Goal: Task Accomplishment & Management: Manage account settings

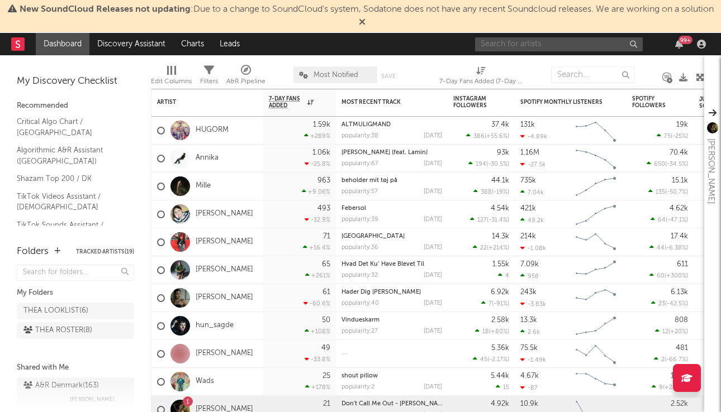
click at [512, 47] on input "text" at bounding box center [559, 44] width 168 height 14
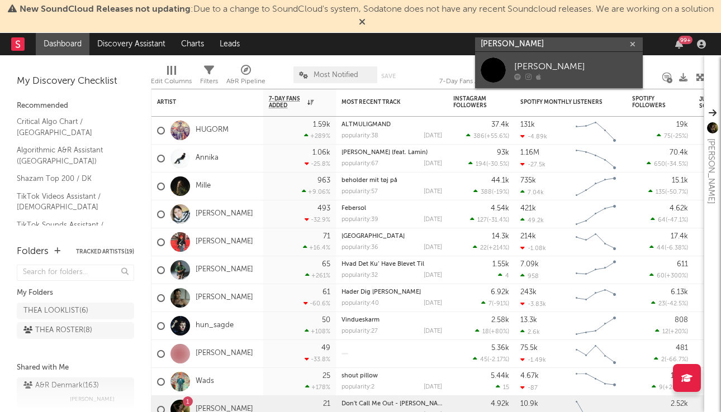
type input "[PERSON_NAME]"
click at [535, 67] on div "[PERSON_NAME]" at bounding box center [575, 66] width 123 height 13
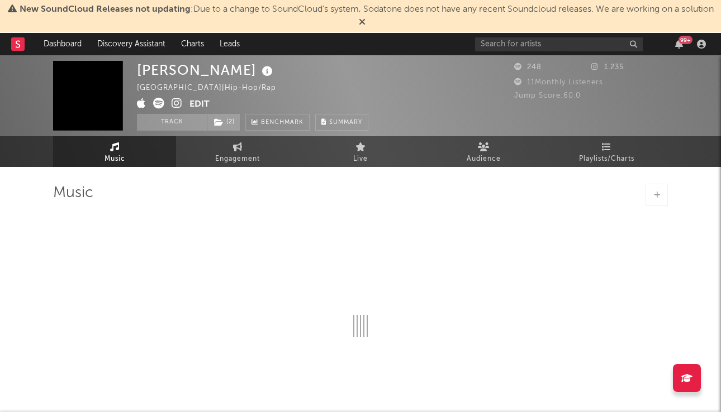
select select "1w"
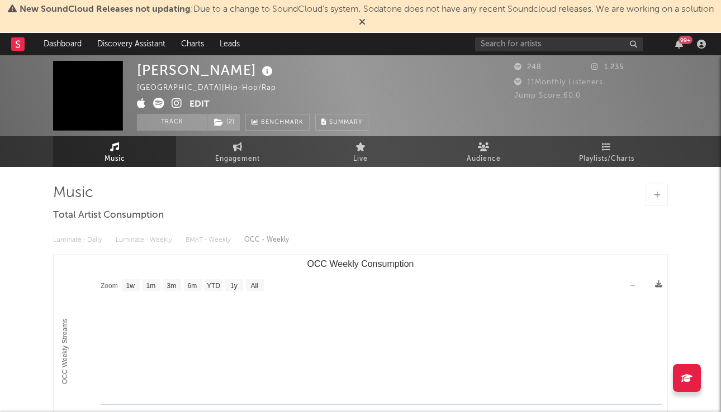
click at [193, 104] on button "Edit" at bounding box center [199, 105] width 20 height 14
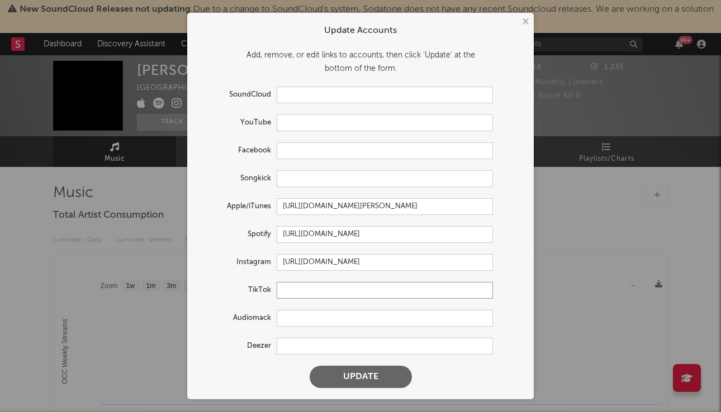
click at [295, 290] on input "text" at bounding box center [384, 290] width 216 height 17
paste input "[URL][DOMAIN_NAME]"
type input "[URL][DOMAIN_NAME]"
click at [347, 389] on form "Update Accounts Add, remove, or edit links to accounts, then click 'Update' at …" at bounding box center [360, 205] width 335 height 375
click at [347, 383] on button "Update" at bounding box center [360, 377] width 102 height 22
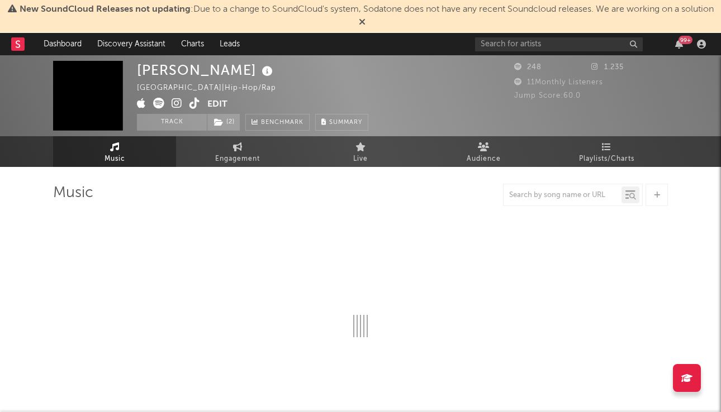
select select "1w"
